Goal: Communication & Community: Connect with others

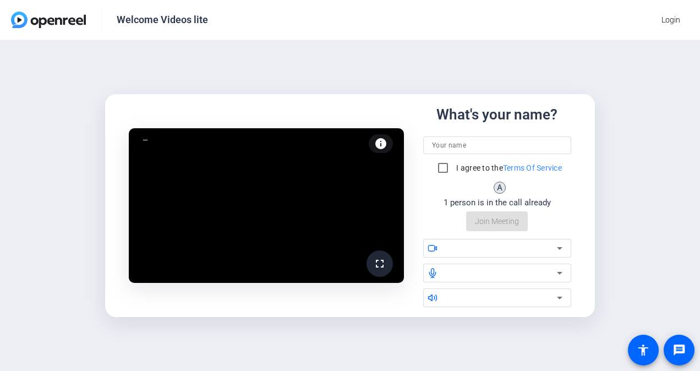
click at [548, 247] on div at bounding box center [501, 248] width 111 height 13
click at [562, 245] on icon at bounding box center [559, 248] width 13 height 13
click at [510, 139] on input at bounding box center [497, 145] width 130 height 13
click at [501, 146] on input at bounding box center [497, 145] width 130 height 13
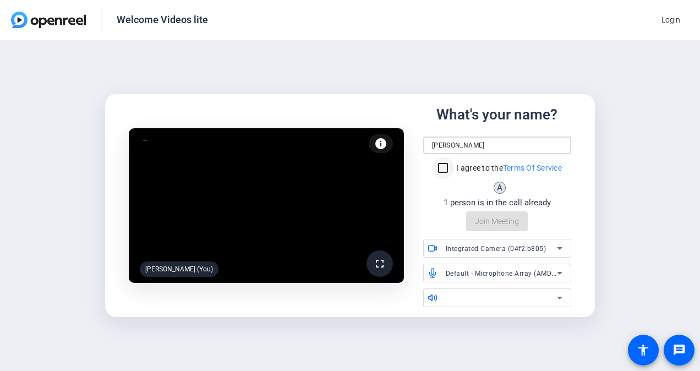
type input "[PERSON_NAME]"
click at [444, 173] on input "I agree to the Terms Of Service" at bounding box center [443, 168] width 22 height 22
checkbox input "true"
click at [530, 304] on div at bounding box center [501, 297] width 111 height 13
click at [562, 295] on icon at bounding box center [559, 297] width 13 height 13
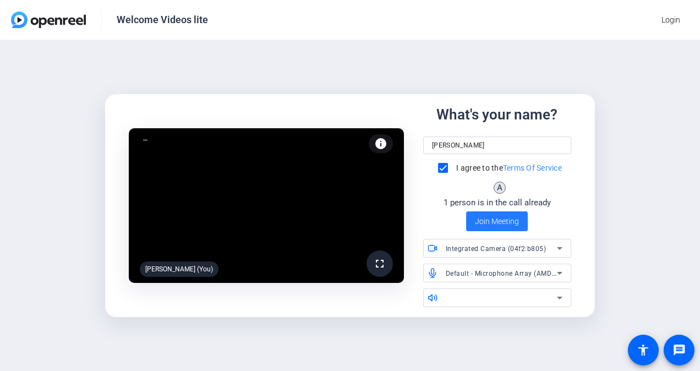
click at [501, 216] on span "Join Meeting" at bounding box center [497, 222] width 44 height 12
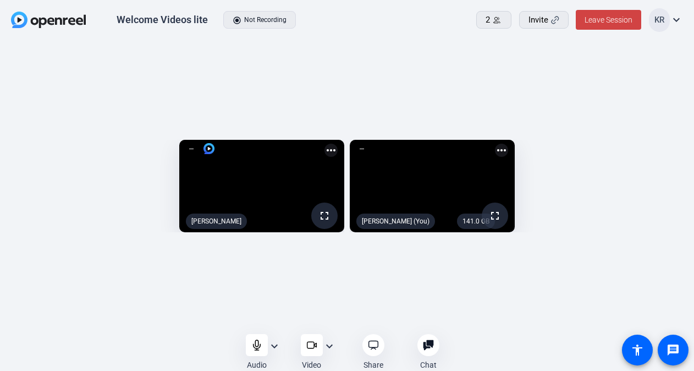
click at [471, 308] on div "fullscreen [PERSON_NAME] more_horiz 141.0 GB fullscreen [PERSON_NAME] (You) mor…" at bounding box center [347, 189] width 694 height 297
click at [606, 15] on span at bounding box center [608, 20] width 65 height 26
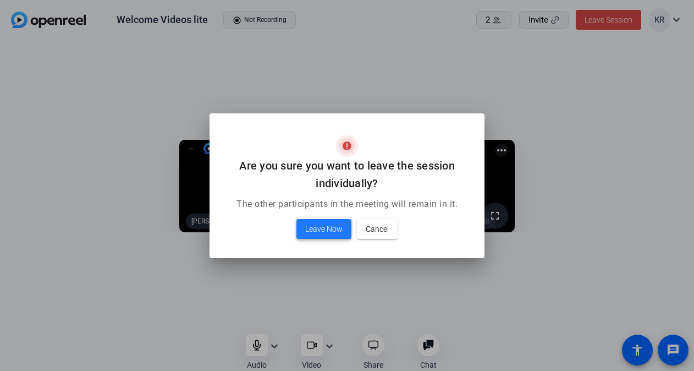
click at [315, 237] on span at bounding box center [324, 229] width 55 height 26
